Goal: Information Seeking & Learning: Learn about a topic

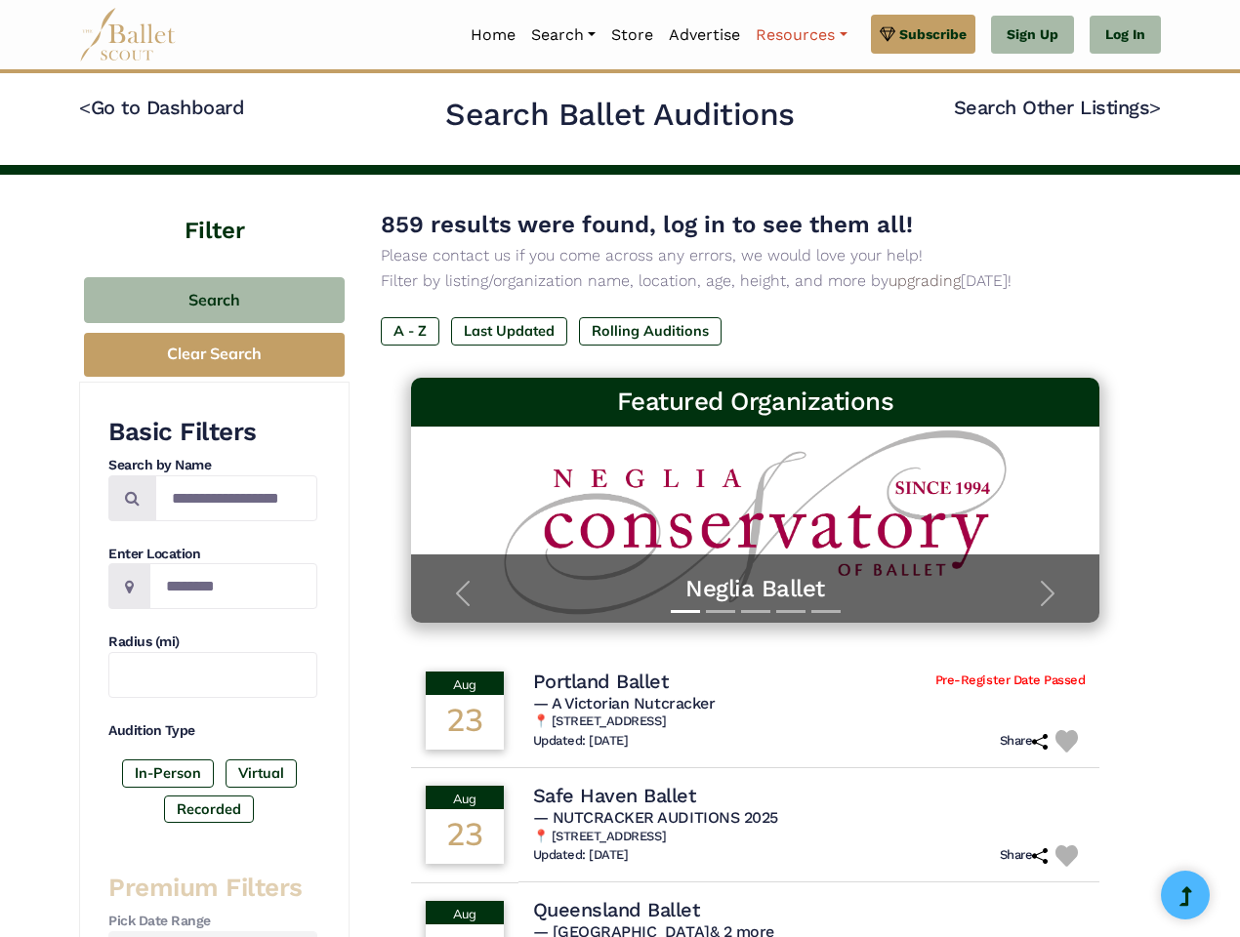
click at [799, 35] on link "Resources" at bounding box center [801, 35] width 106 height 41
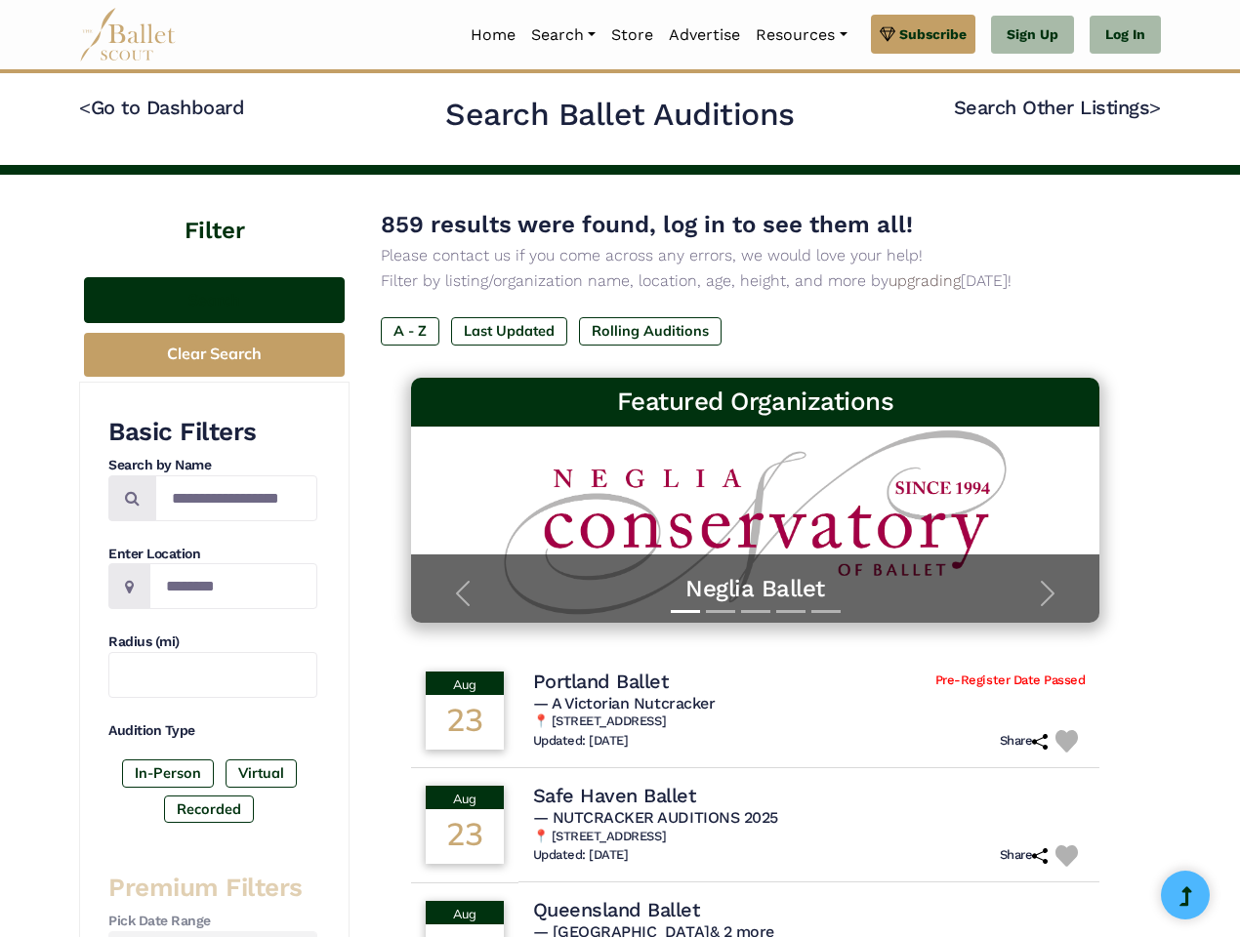
click at [214, 300] on button "Search" at bounding box center [214, 300] width 261 height 46
click at [214, 354] on button "Clear Search" at bounding box center [214, 355] width 261 height 44
click at [168, 773] on label "In-Person" at bounding box center [168, 772] width 92 height 27
click at [260, 773] on label "Virtual" at bounding box center [260, 772] width 71 height 27
click at [209, 809] on label "Recorded" at bounding box center [209, 809] width 90 height 27
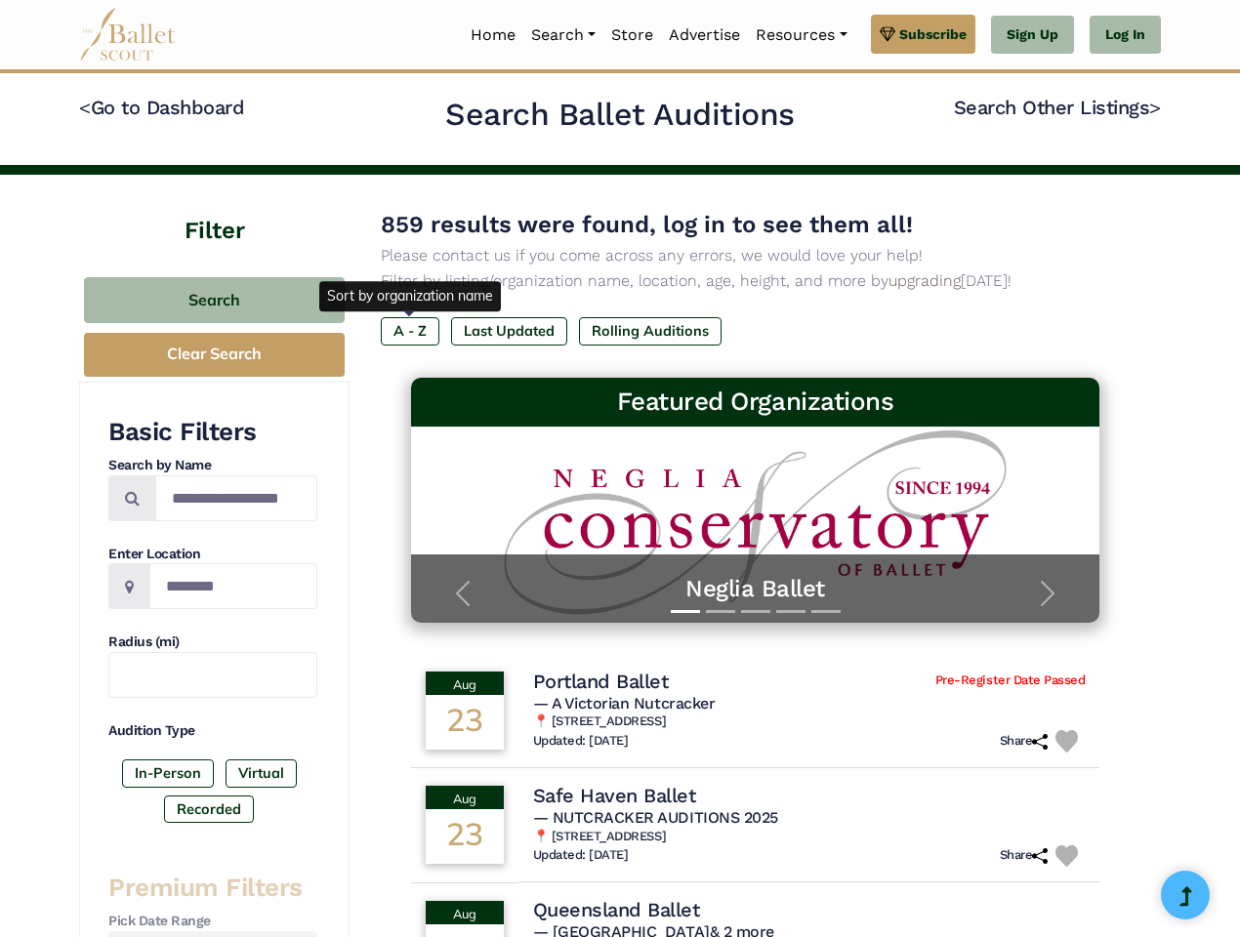
click at [410, 331] on label "A - Z" at bounding box center [410, 330] width 59 height 27
click at [509, 331] on label "Last Updated" at bounding box center [509, 330] width 116 height 27
click at [650, 331] on label "Rolling Auditions" at bounding box center [650, 330] width 143 height 27
click at [756, 711] on h5 "— A Victorian Nutcracker" at bounding box center [809, 704] width 552 height 20
